Goal: Task Accomplishment & Management: Complete application form

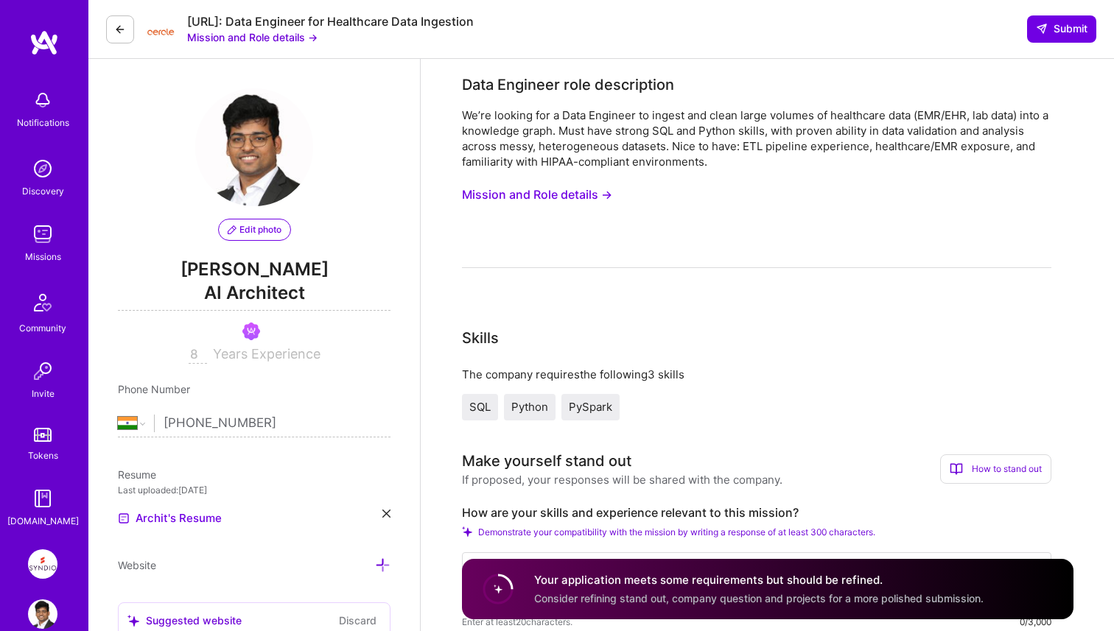
select select "IN"
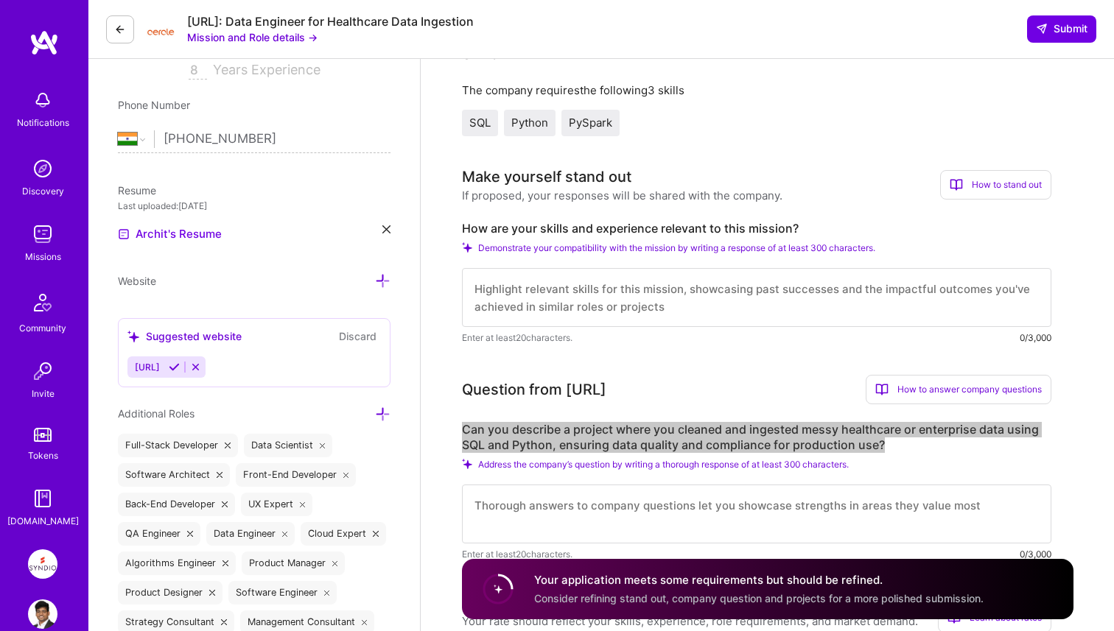
scroll to position [304, 0]
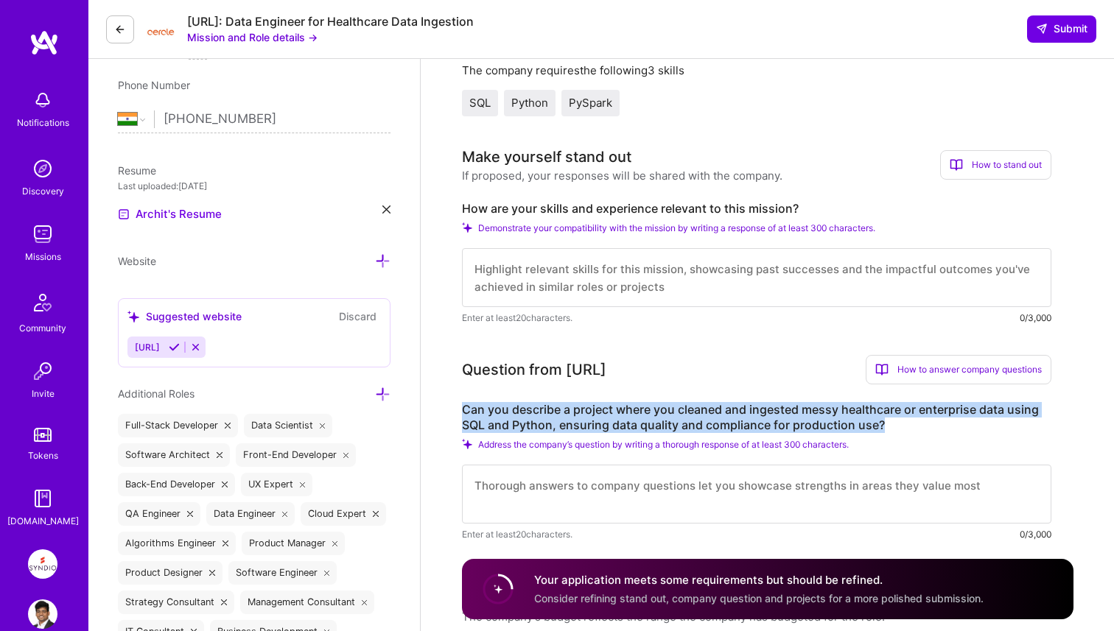
click at [551, 265] on textarea at bounding box center [756, 277] width 589 height 59
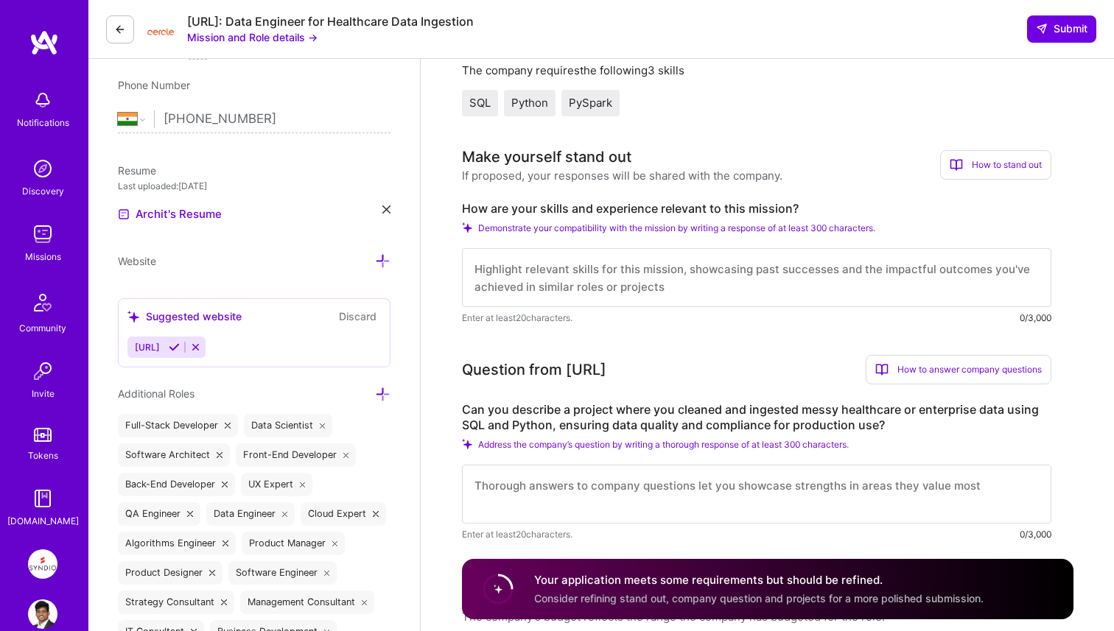
paste textarea "I’ve led complex data ingestion and transformation projects across healthcare, …"
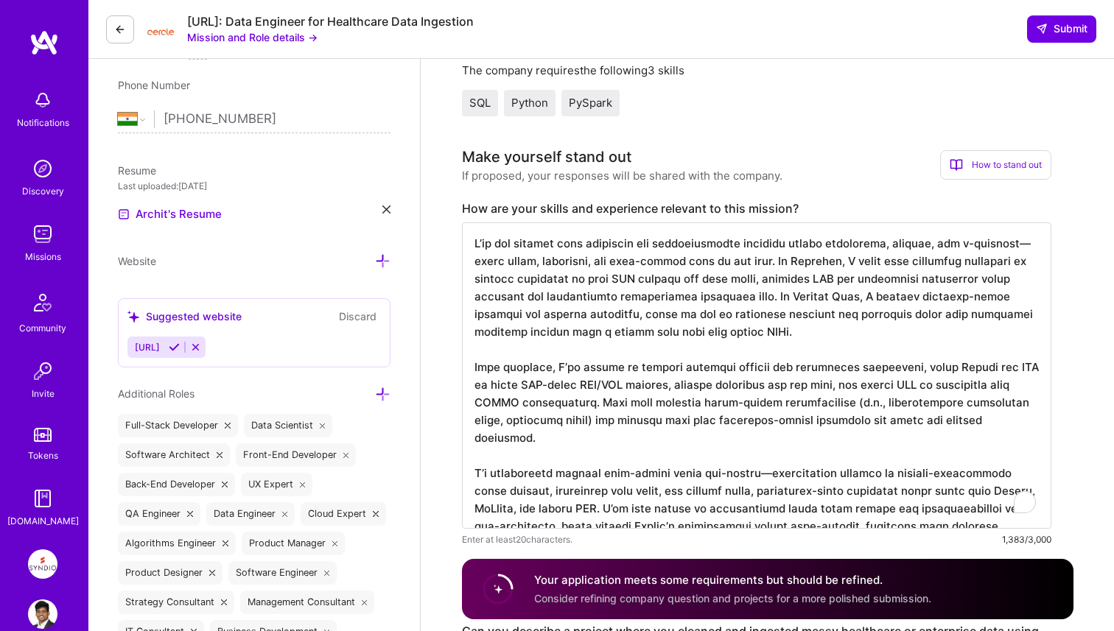
type textarea "I’ve led complex data ingestion and transformation projects across healthcare, …"
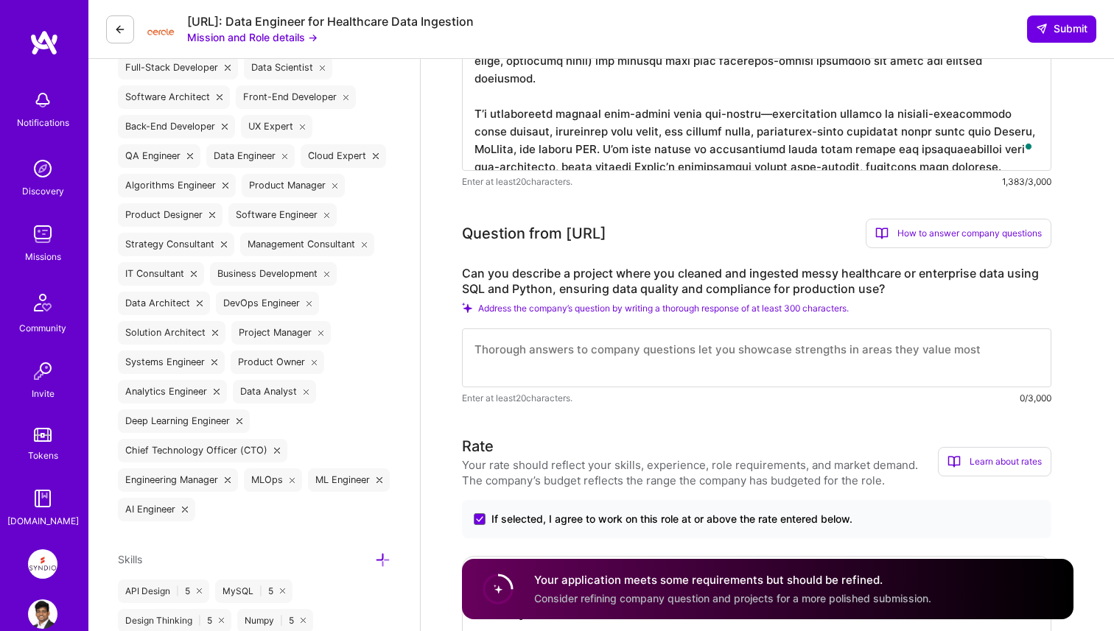
click at [604, 353] on textarea at bounding box center [756, 358] width 589 height 59
paste textarea "Absolutely. While working on an AI-powered legal tool for medical malpractice a…"
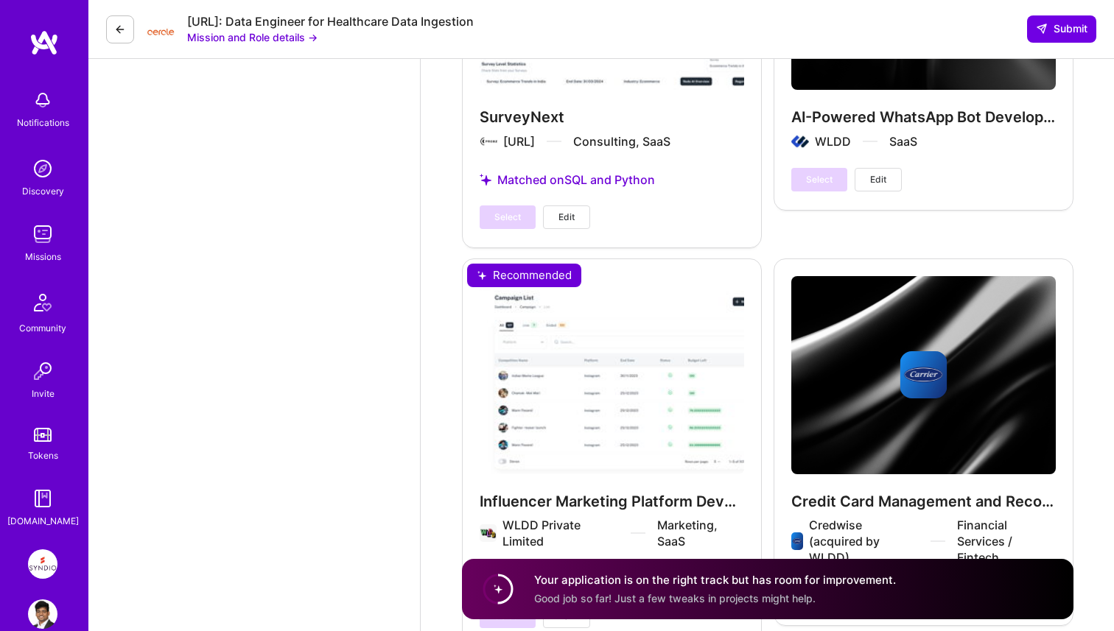
scroll to position [2312, 0]
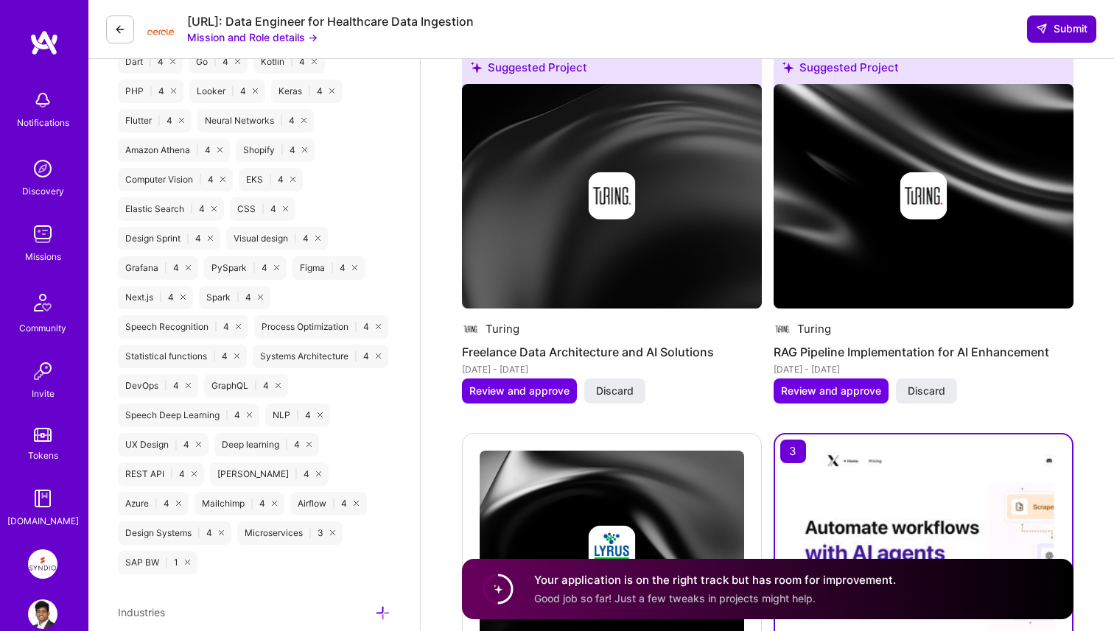
type textarea "Absolutely. While working on an AI-powered legal tool for medical malpractice a…"
click at [1052, 21] on button "Submit" at bounding box center [1061, 28] width 69 height 27
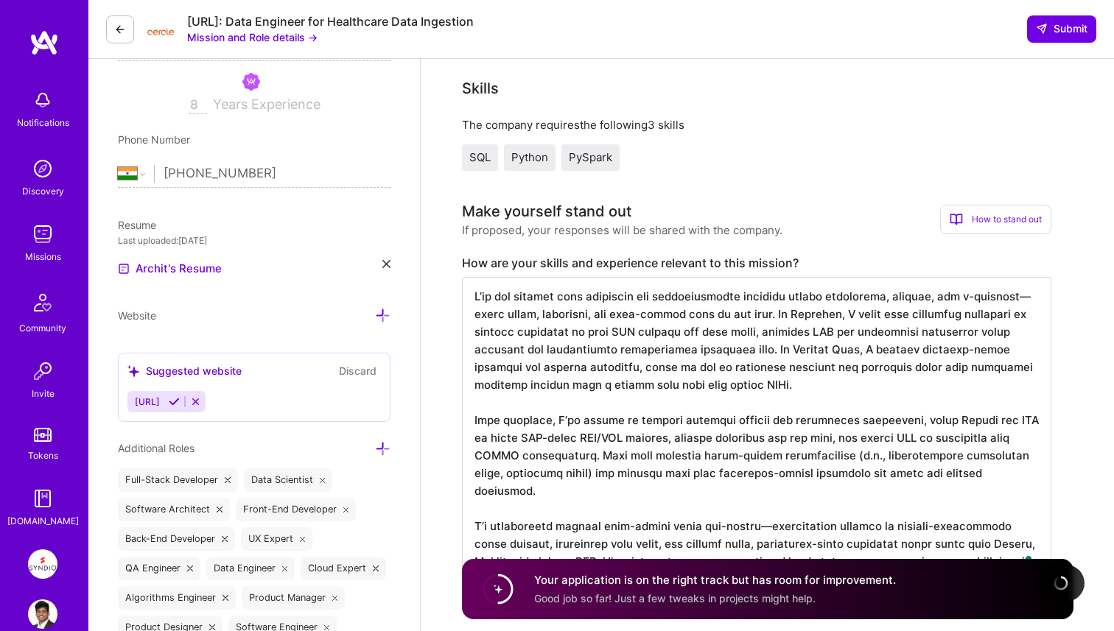
scroll to position [0, 0]
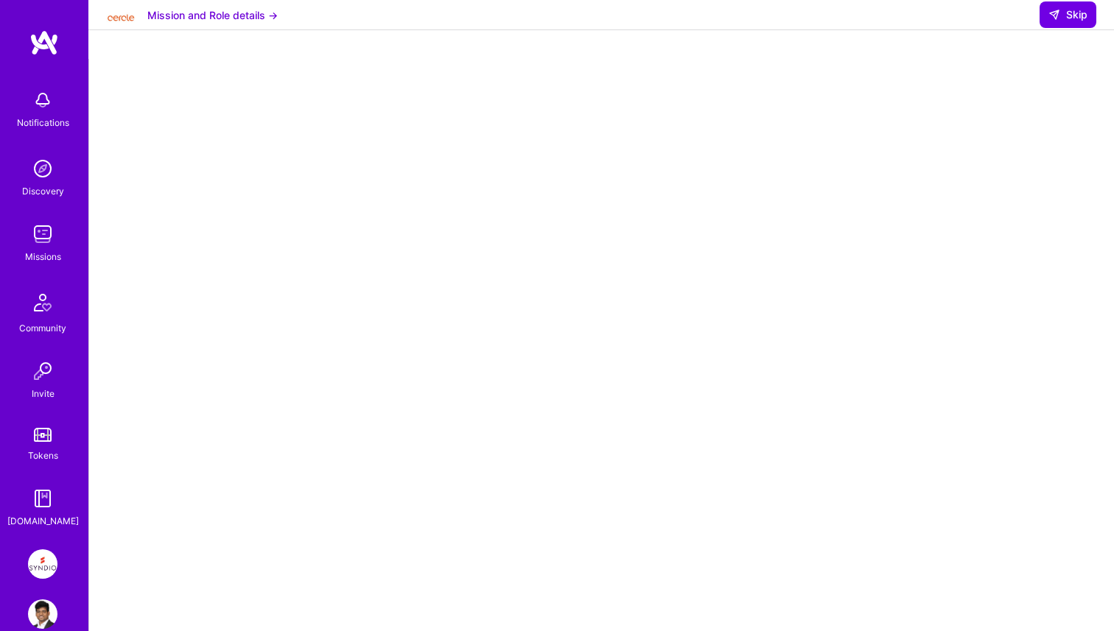
click at [46, 231] on img at bounding box center [42, 234] width 29 height 29
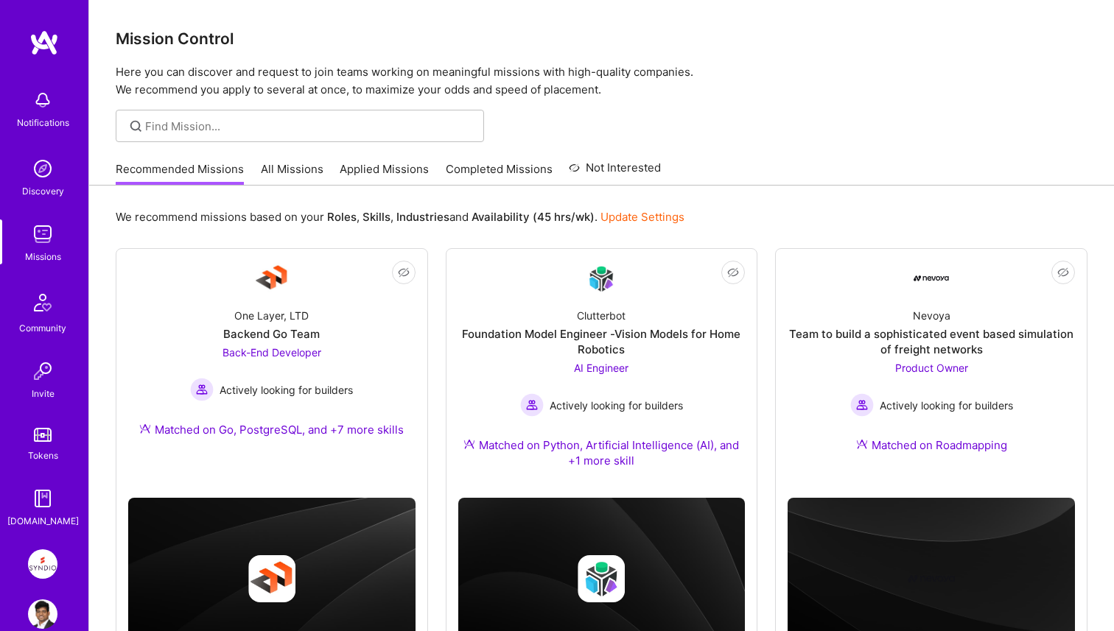
click at [299, 160] on div "Recommended Missions All Missions Applied Missions Completed Missions Not Inter…" at bounding box center [388, 169] width 545 height 32
click at [300, 169] on link "All Missions" at bounding box center [292, 173] width 63 height 24
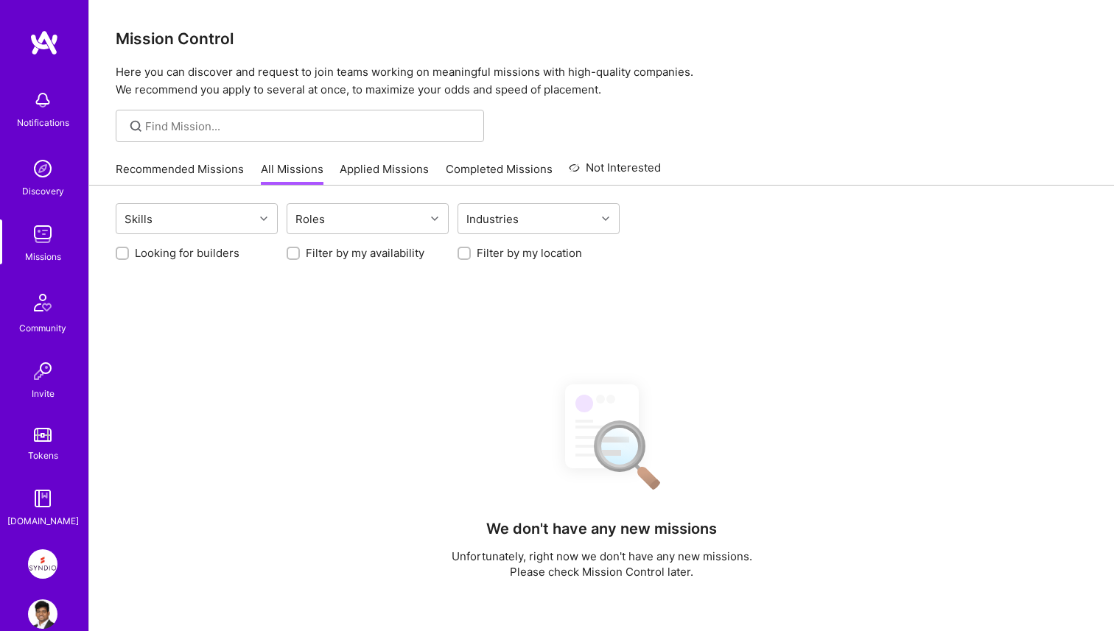
click at [124, 254] on input "Looking for builders" at bounding box center [124, 254] width 10 height 10
checkbox input "true"
click at [462, 254] on input "Filter by my location" at bounding box center [465, 254] width 10 height 10
checkbox input "true"
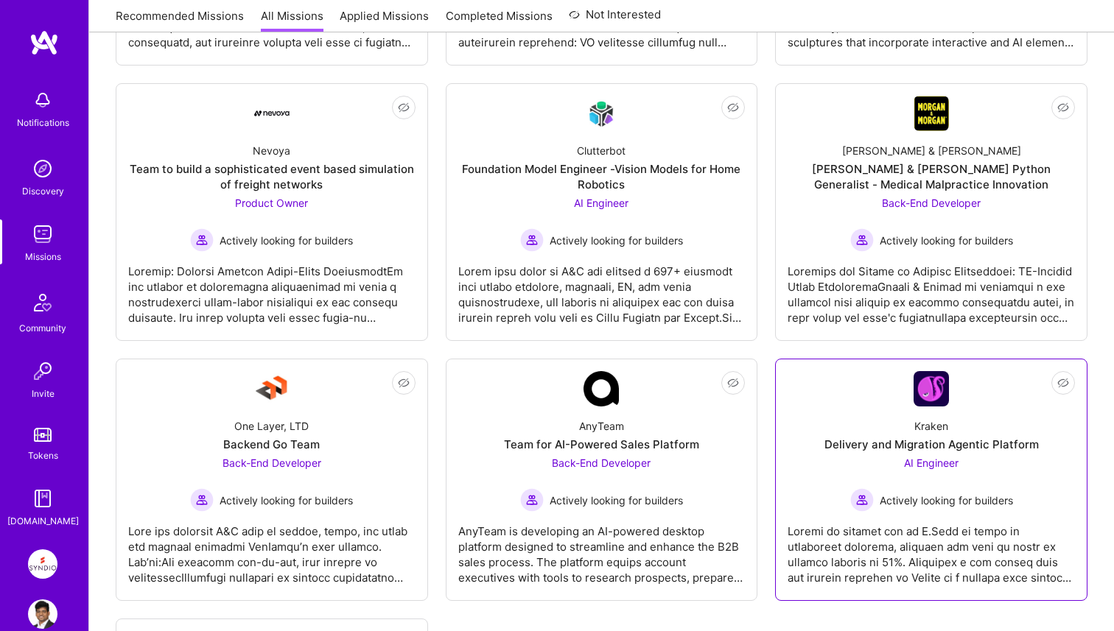
scroll to position [468, 0]
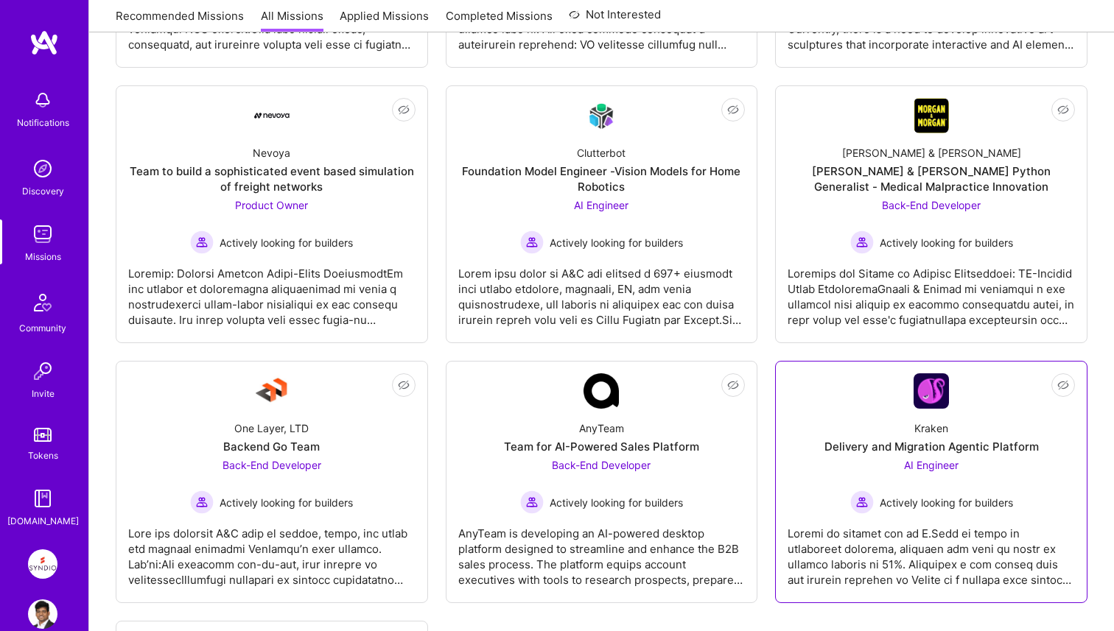
click at [877, 438] on div "Kraken Delivery and Migration Agentic Platform AI Engineer Actively looking for…" at bounding box center [930, 461] width 287 height 105
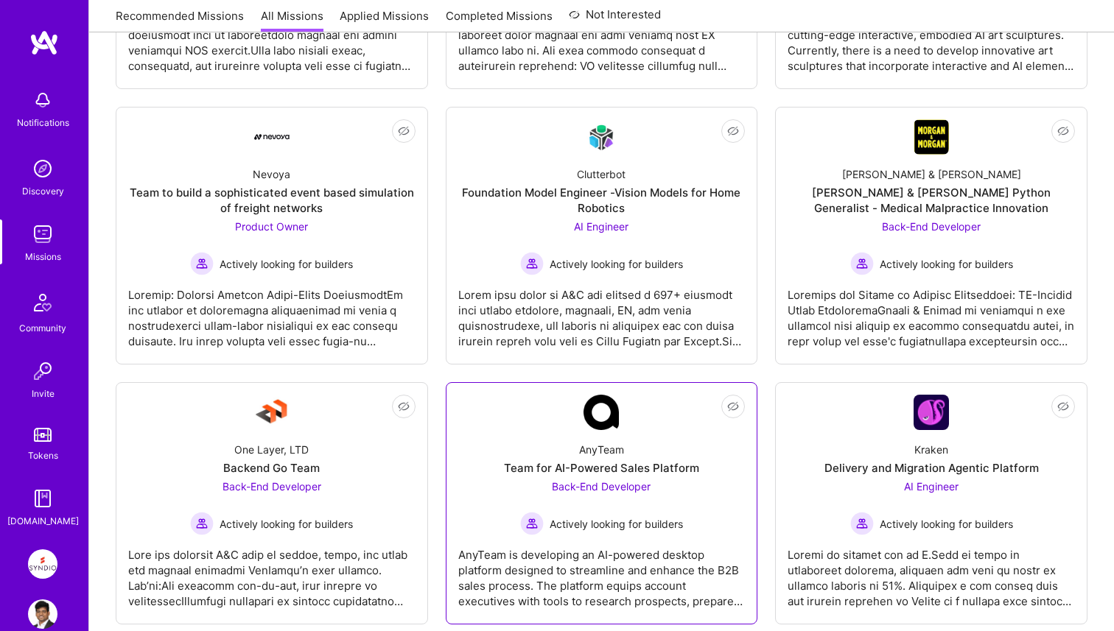
scroll to position [438, 0]
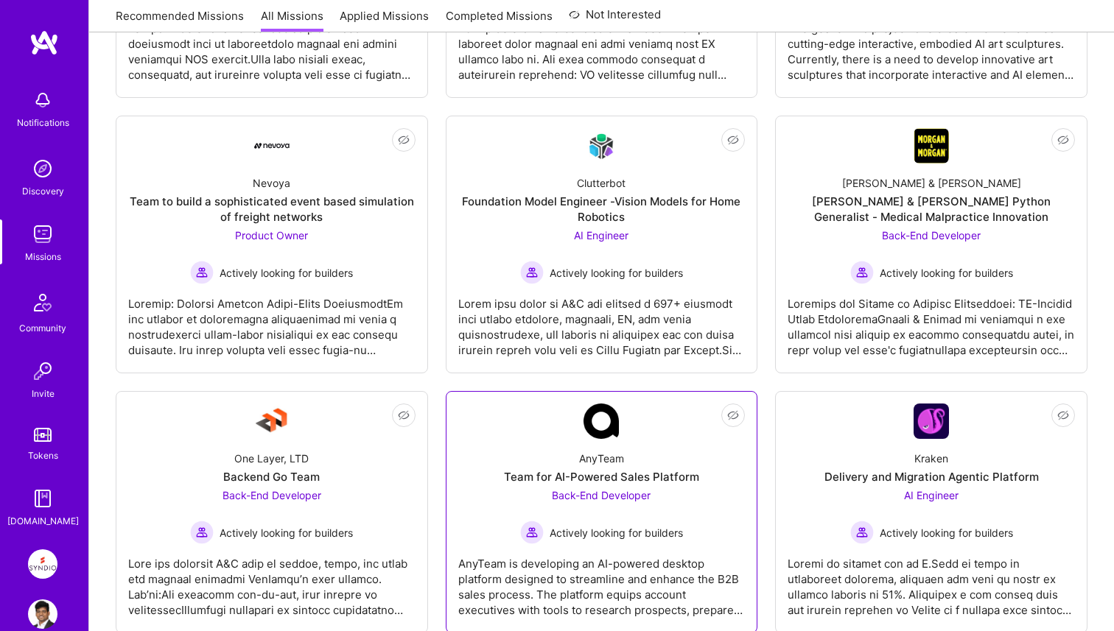
click at [589, 479] on div "Team for AI-Powered Sales Platform" at bounding box center [601, 476] width 195 height 15
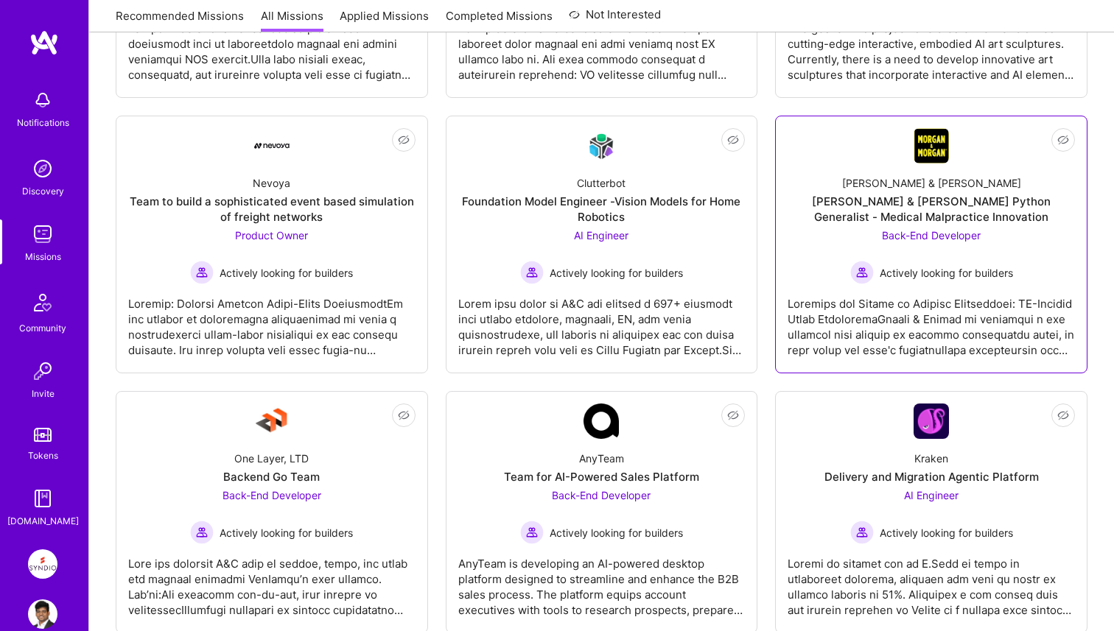
click at [857, 244] on div "Back-End Developer Actively looking for builders" at bounding box center [931, 256] width 163 height 57
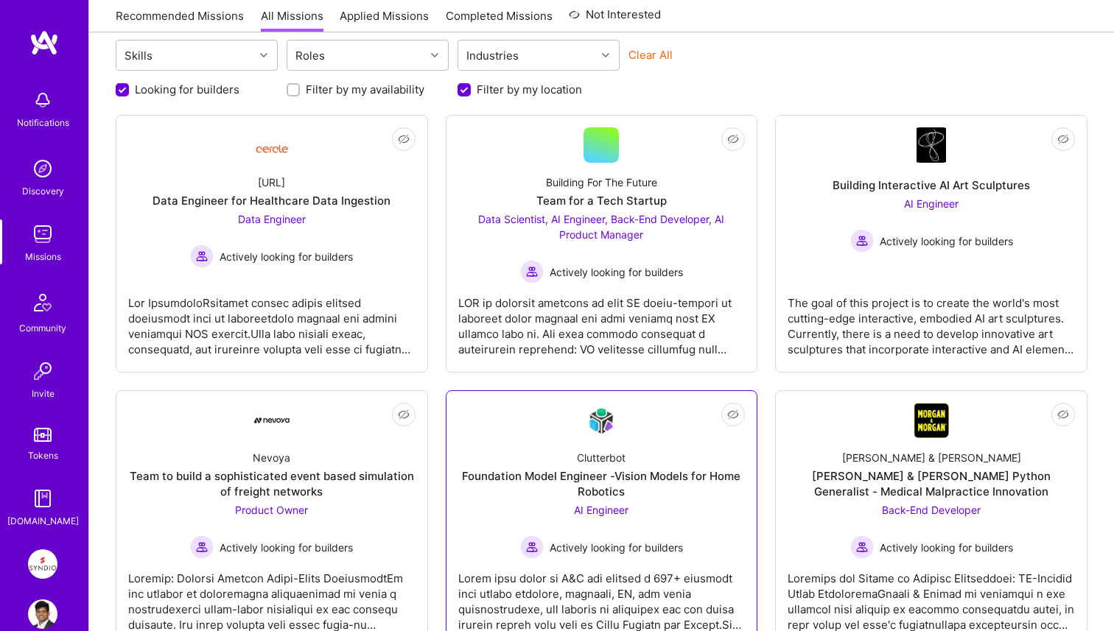
scroll to position [155, 0]
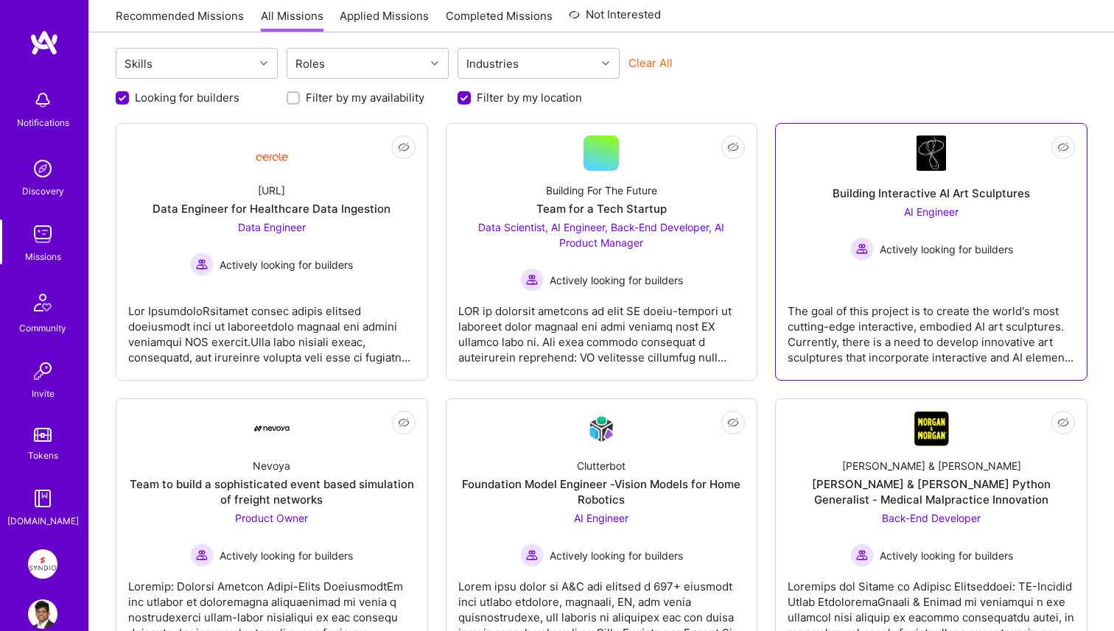
click at [849, 278] on link "Not Interested Building Interactive AI Art Sculptures AI Engineer Actively look…" at bounding box center [930, 252] width 287 height 233
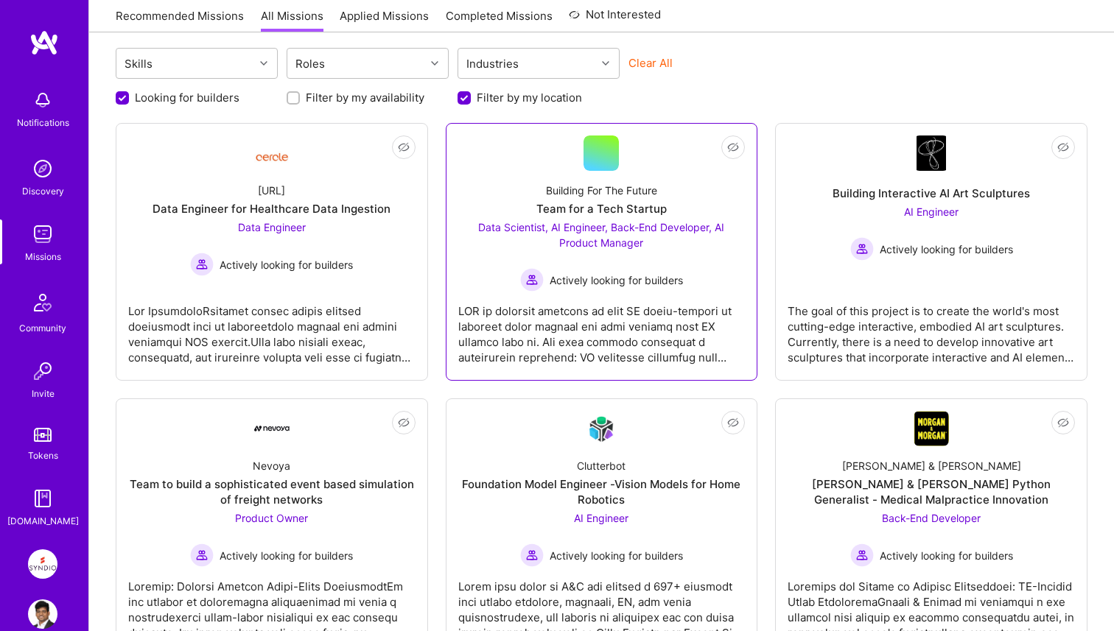
click at [664, 264] on div "Data Scientist, AI Engineer, Back-End Developer, AI Product Manager Actively lo…" at bounding box center [601, 256] width 287 height 72
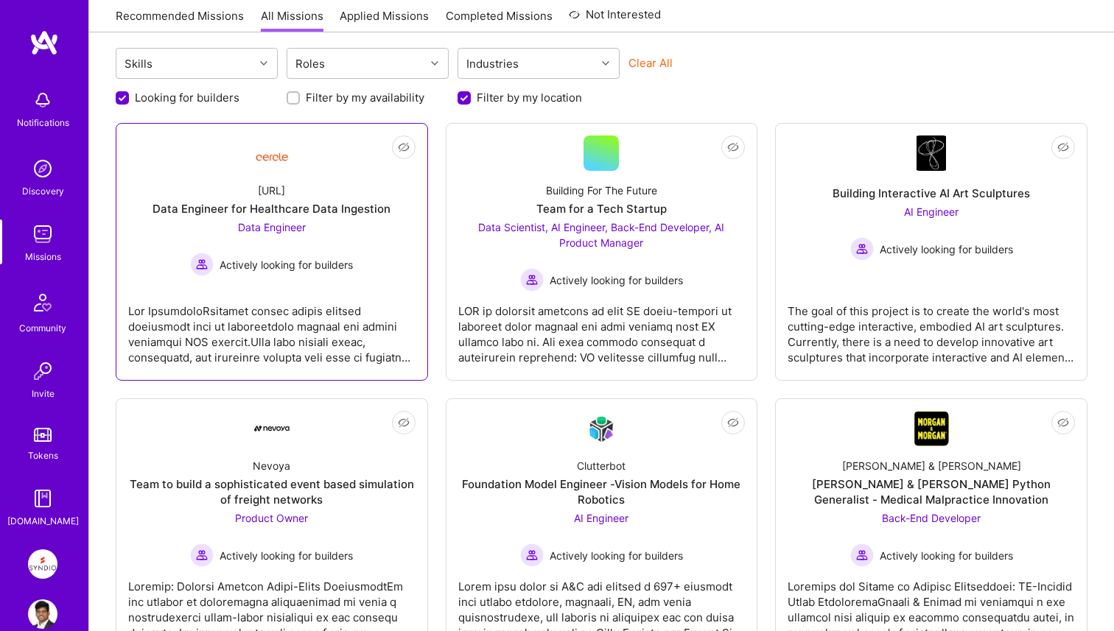
click at [332, 251] on div "Data Engineer Actively looking for builders" at bounding box center [271, 248] width 163 height 57
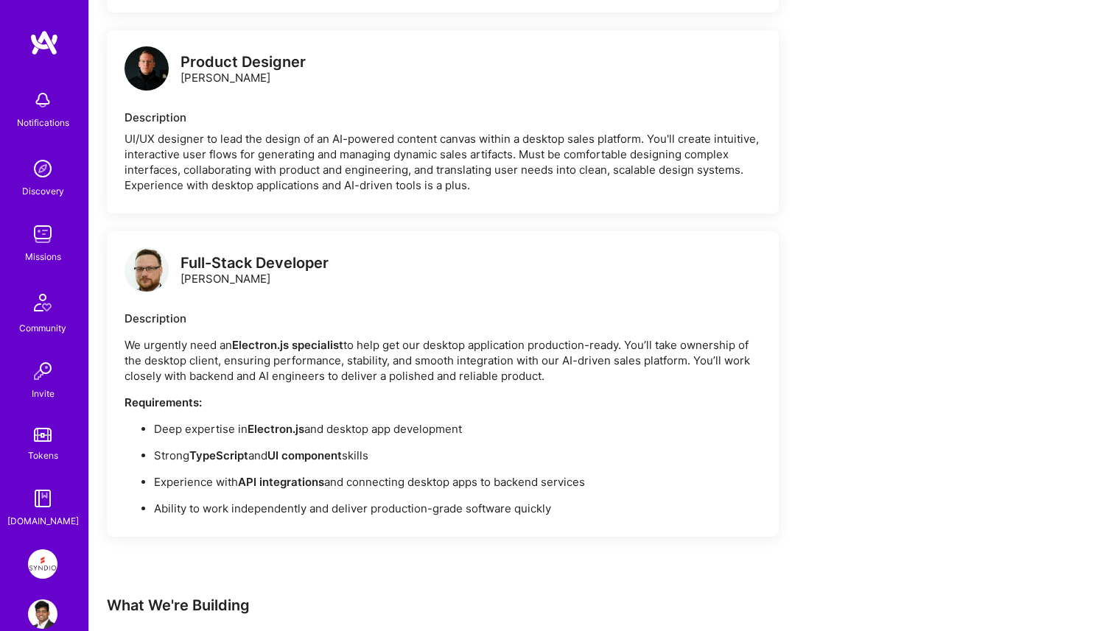
scroll to position [1335, 0]
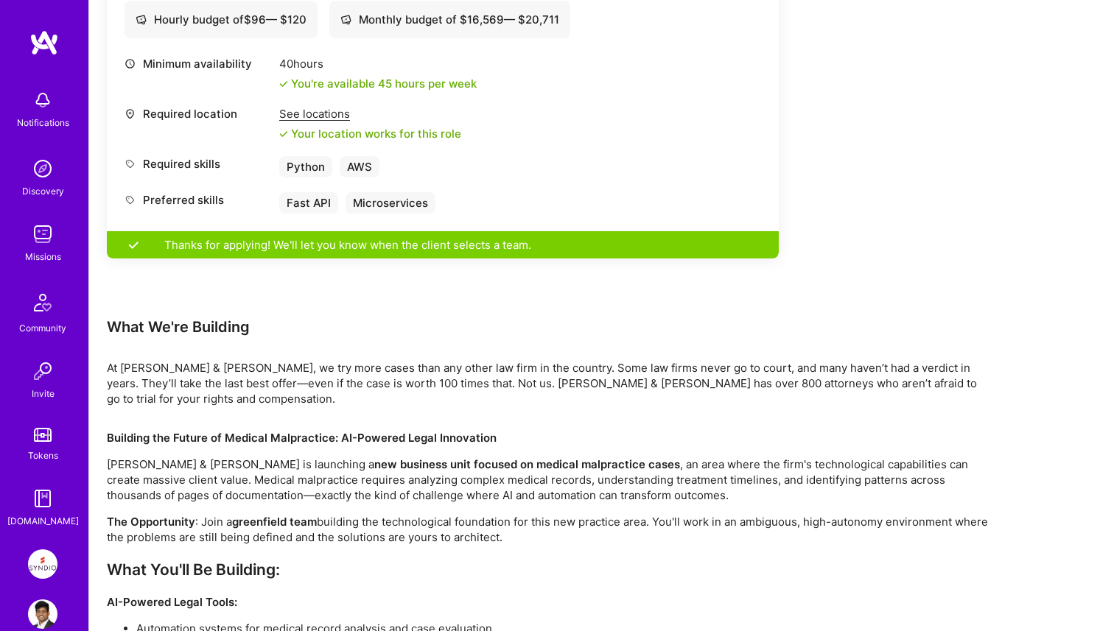
scroll to position [624, 0]
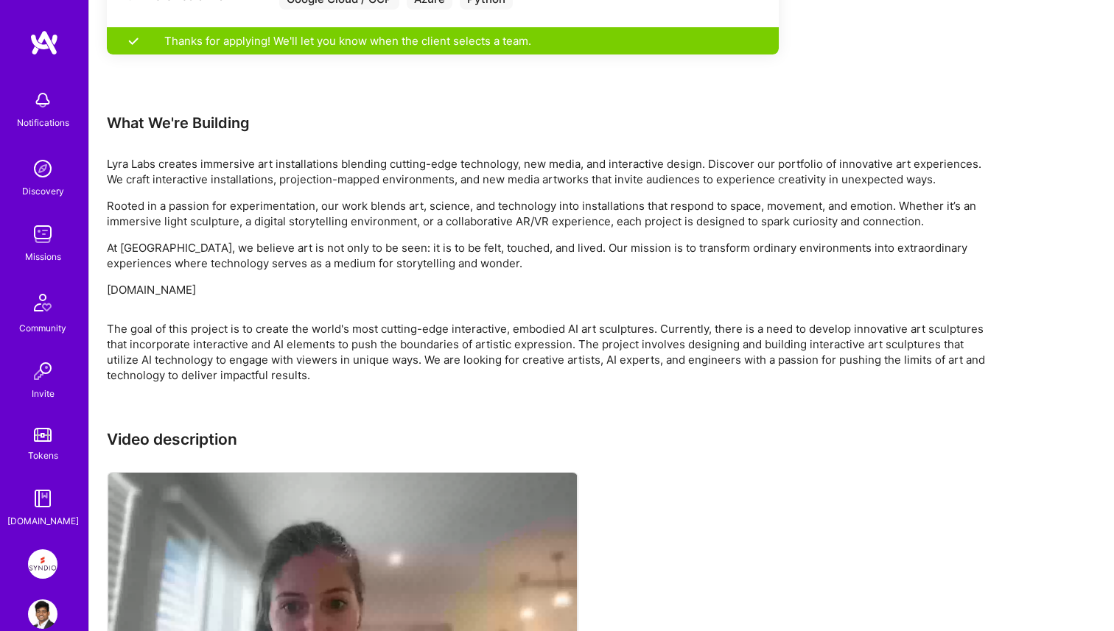
scroll to position [1021, 0]
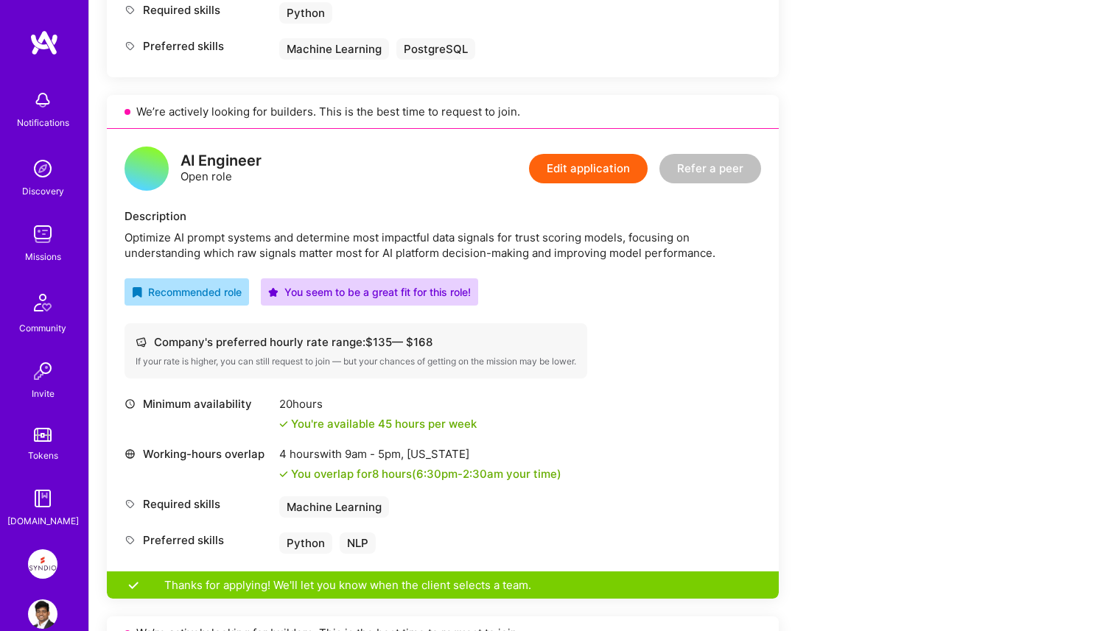
scroll to position [1112, 0]
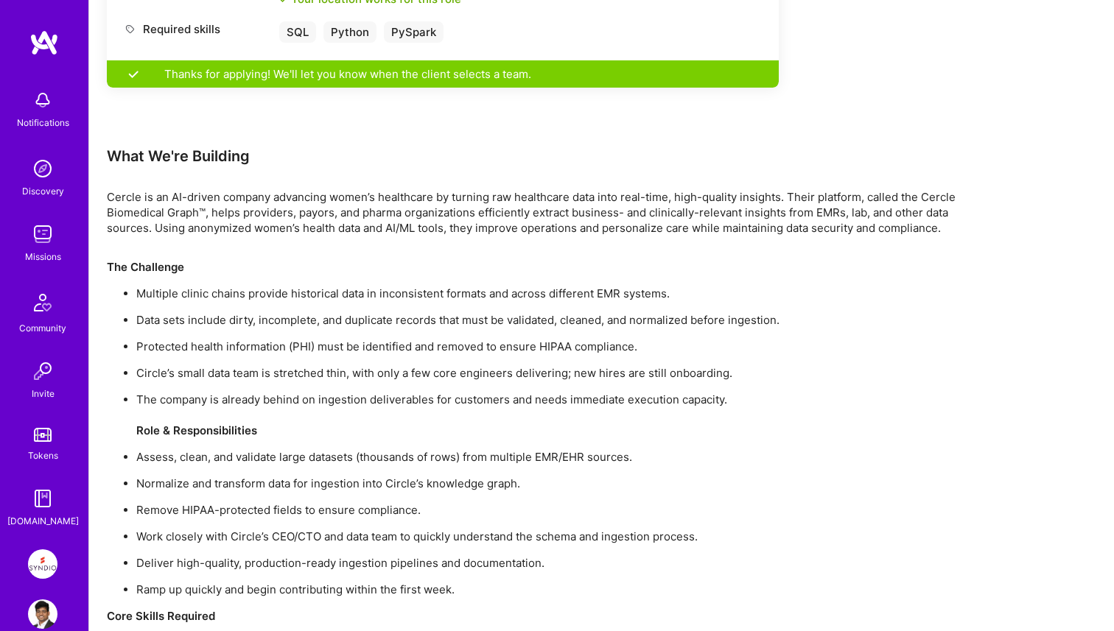
scroll to position [1085, 0]
